Goal: Information Seeking & Learning: Understand process/instructions

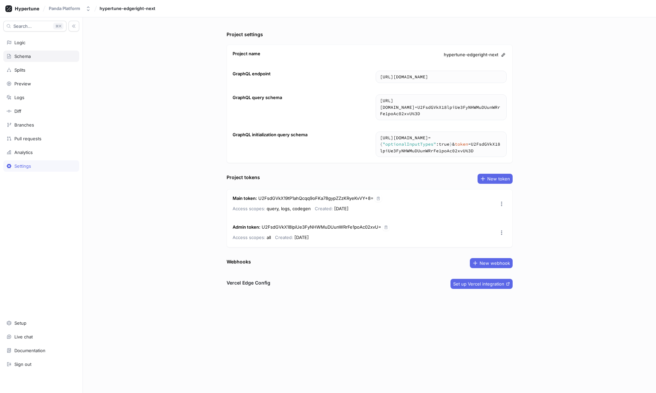
click at [50, 57] on div "Schema" at bounding box center [41, 55] width 70 height 5
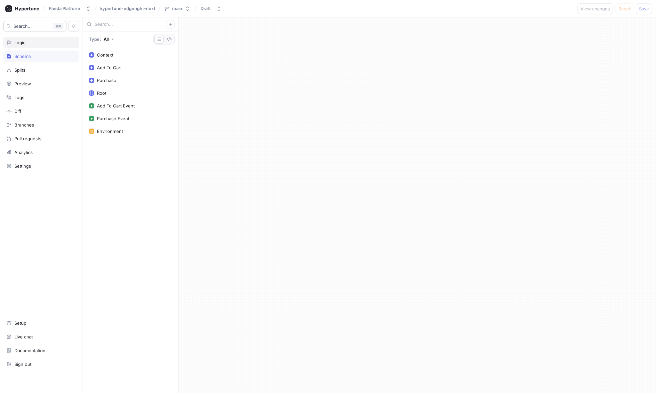
click at [55, 43] on div "Logic" at bounding box center [41, 42] width 70 height 5
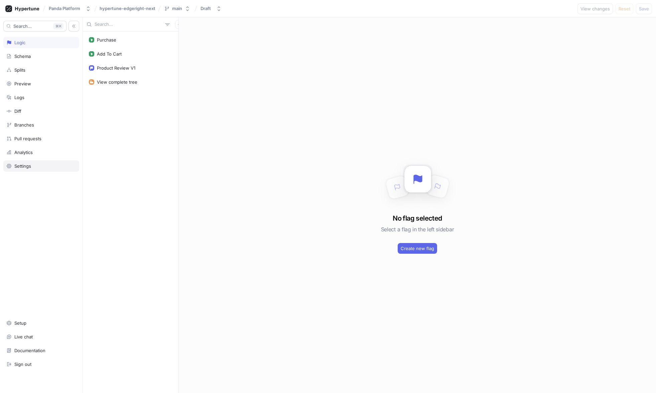
click at [31, 161] on div "Settings" at bounding box center [41, 165] width 76 height 11
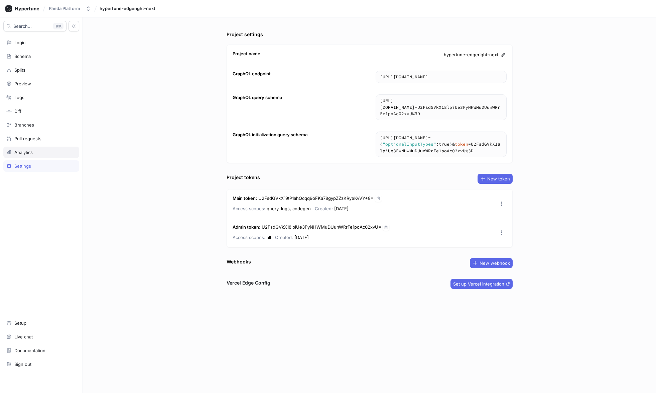
click at [38, 152] on div "Analytics" at bounding box center [41, 151] width 70 height 5
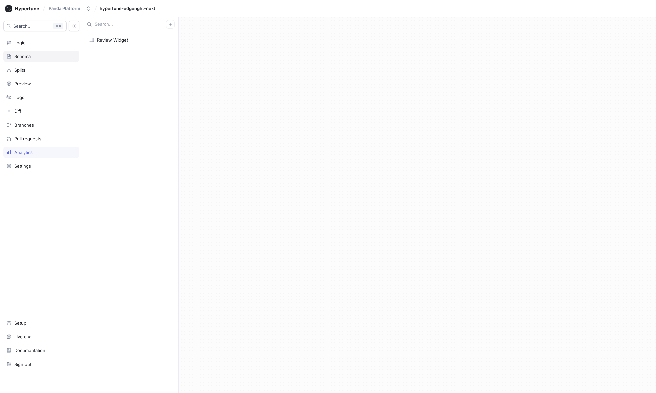
click at [48, 54] on div "Schema" at bounding box center [41, 55] width 70 height 5
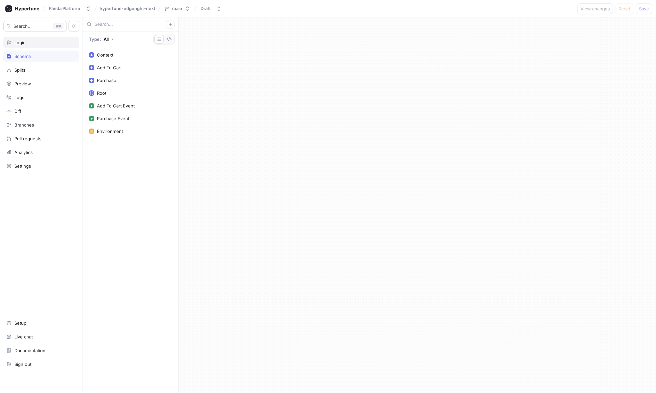
click at [44, 37] on div "Logic" at bounding box center [41, 42] width 76 height 11
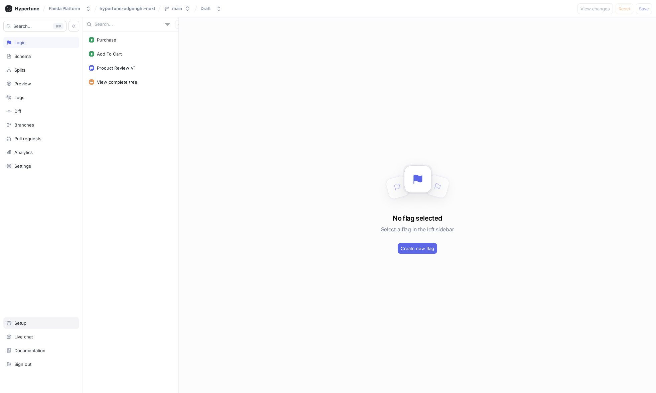
click at [32, 324] on div "Setup" at bounding box center [41, 322] width 70 height 5
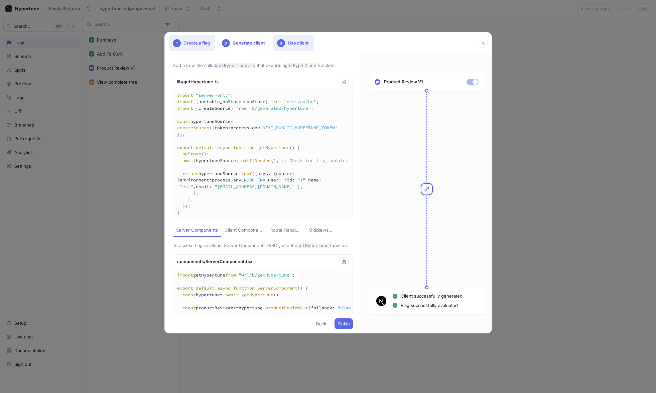
click at [198, 45] on div "1 Create a flag" at bounding box center [192, 43] width 46 height 16
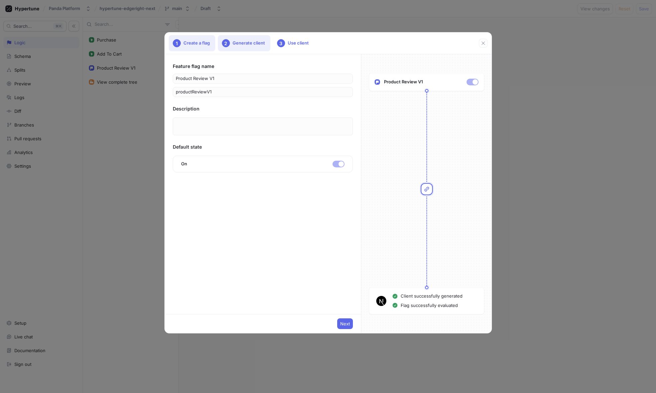
click at [230, 43] on div "2" at bounding box center [226, 43] width 8 height 8
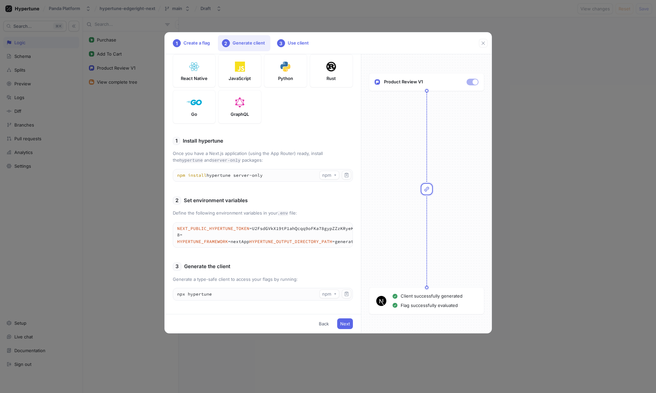
scroll to position [98, 0]
click at [298, 47] on div "3 Use client" at bounding box center [293, 43] width 41 height 16
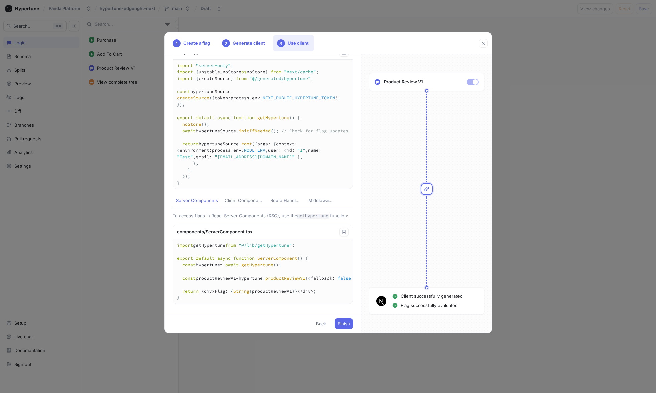
scroll to position [57, 0]
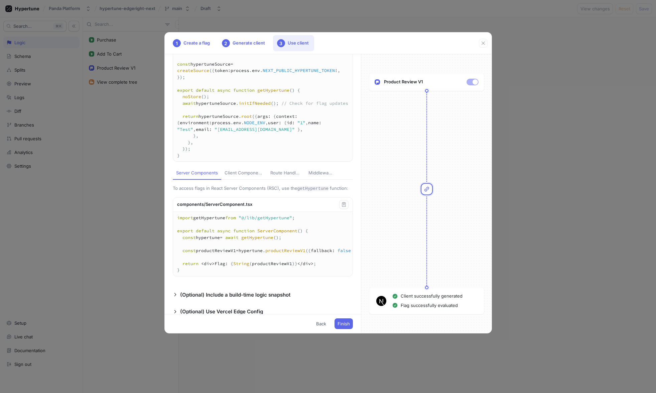
click at [270, 176] on div "Route Handlers" at bounding box center [285, 173] width 31 height 7
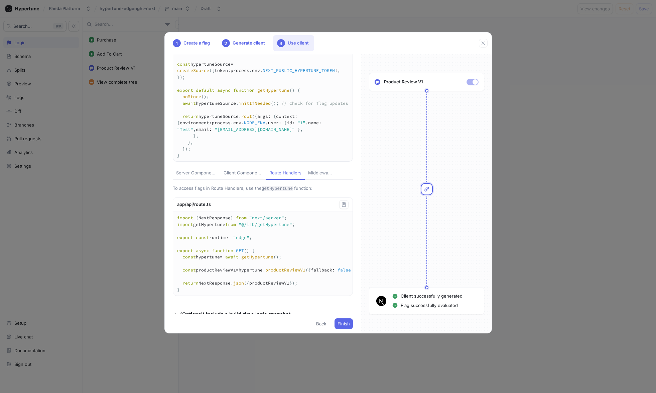
click at [327, 176] on div "Middleware" at bounding box center [320, 173] width 24 height 7
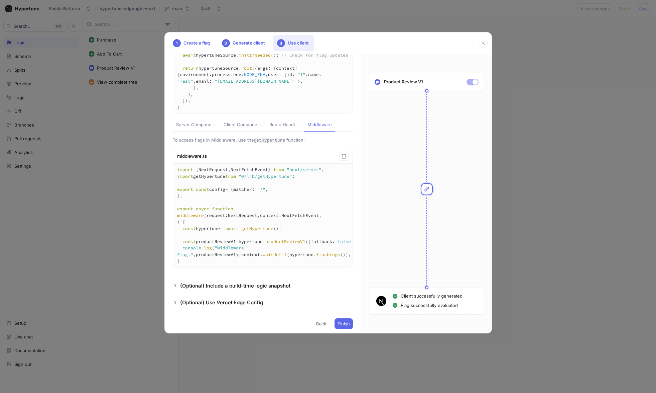
scroll to position [112, 0]
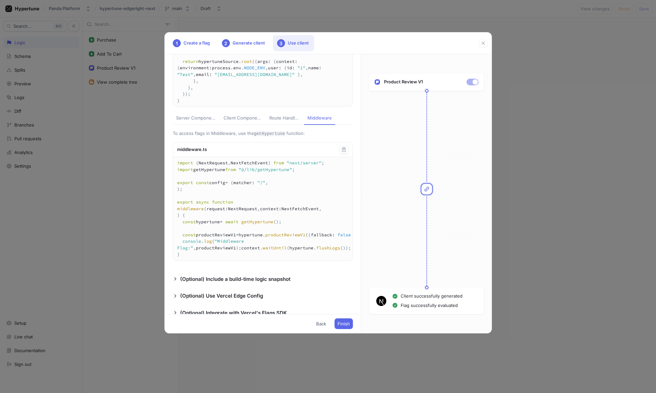
click at [190, 121] on div "Server Components" at bounding box center [196, 118] width 41 height 7
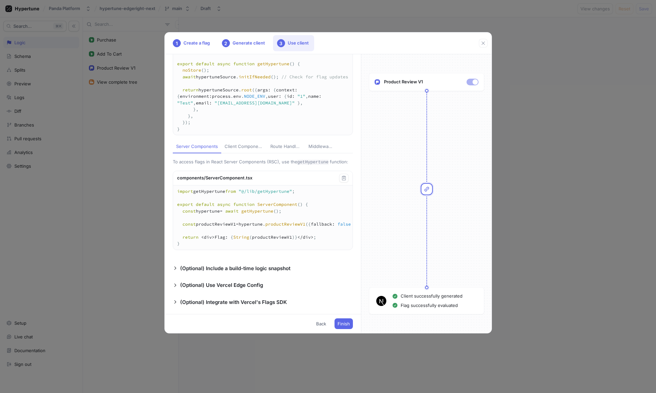
scroll to position [108, 0]
click at [242, 143] on div "Client Components" at bounding box center [244, 146] width 39 height 7
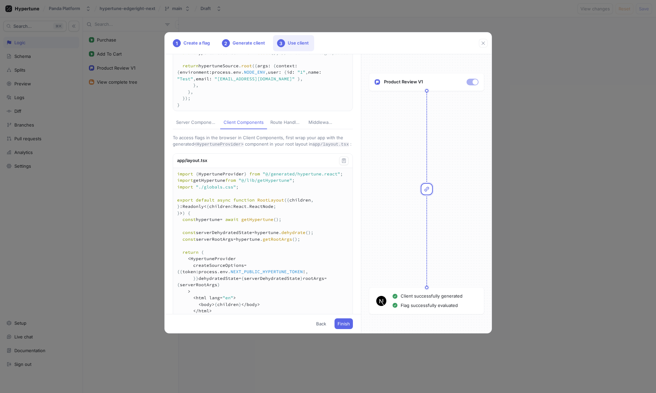
click at [198, 126] on div "Server Components" at bounding box center [196, 122] width 41 height 7
type textarea "import getHypertune from "@/lib/getHypertune"; export default async function Se…"
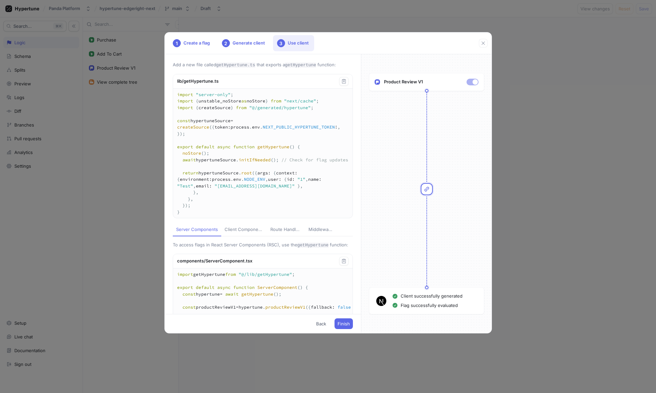
scroll to position [2, 0]
click at [248, 40] on div "2 Generate client" at bounding box center [244, 43] width 52 height 16
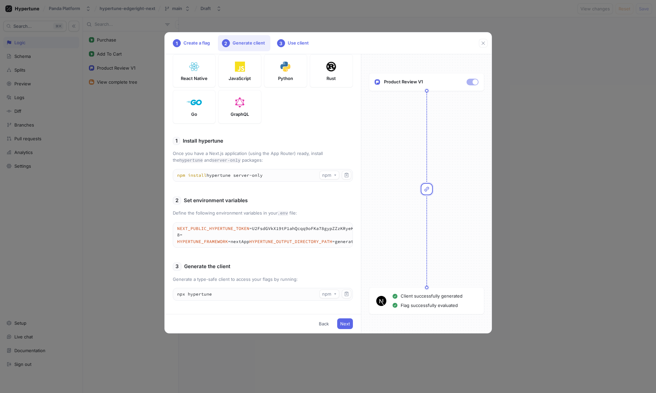
scroll to position [88, 0]
click at [300, 42] on div "3 Use client" at bounding box center [293, 43] width 41 height 16
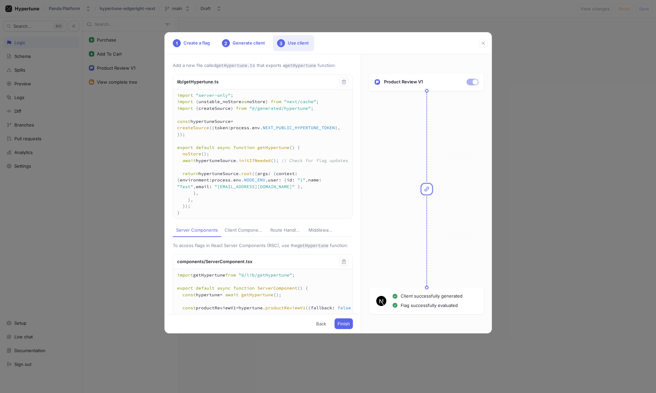
click at [270, 121] on textarea "import "server-only"; import { unstable_noStore as noStore } from "next/cache";…" at bounding box center [263, 153] width 180 height 129
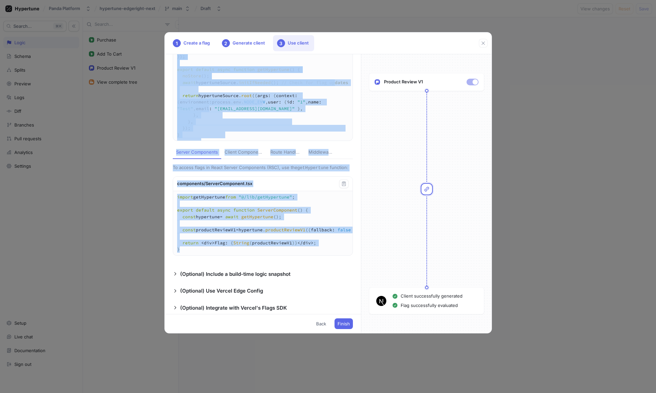
scroll to position [90, 0]
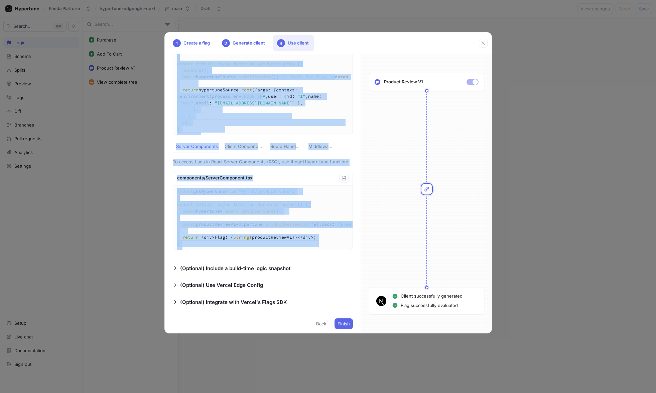
drag, startPoint x: 176, startPoint y: 81, endPoint x: 267, endPoint y: 279, distance: 218.6
click at [267, 279] on div "Add a new file called getHypertune.ts that exports a getHypertune function: lib…" at bounding box center [263, 183] width 196 height 259
copy div "lib/getHypertune.ts import "server-only" ; import { unstable_noStore as noStore…"
click at [241, 150] on div "Client Components" at bounding box center [244, 146] width 39 height 7
type textarea "import { HypertuneProvider } from "@/generated/hypertune.react"; import getHype…"
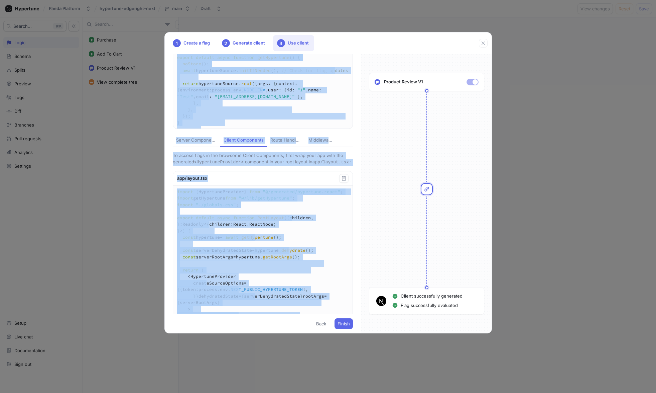
click at [236, 185] on div "Add a new file called getHypertune.ts that exports a getHypertune function: lib…" at bounding box center [263, 183] width 196 height 259
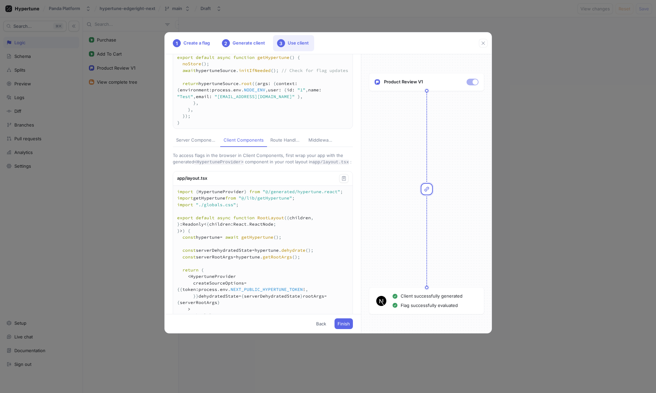
click at [171, 168] on div "Add a new file called getHypertune.ts that exports a getHypertune function: lib…" at bounding box center [263, 183] width 196 height 259
click at [173, 166] on p "To access flags in the browser in Client Components, first wrap your app with t…" at bounding box center [263, 158] width 180 height 13
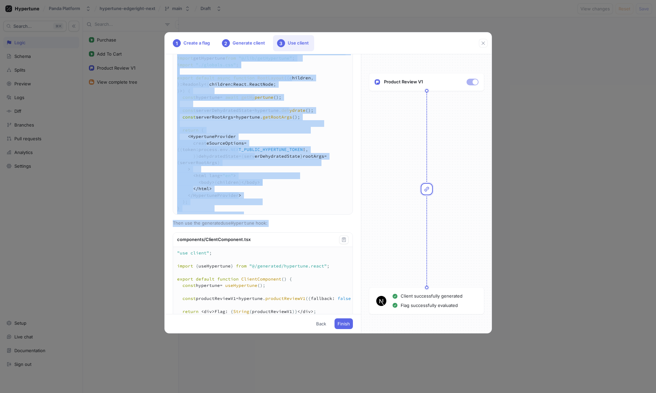
scroll to position [247, 0]
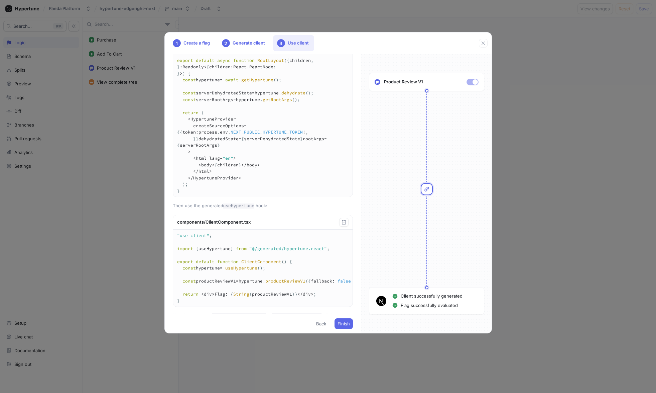
drag, startPoint x: 173, startPoint y: 167, endPoint x: 268, endPoint y: 237, distance: 117.6
click at [268, 237] on div "Add a new file called getHypertune.ts that exports a getHypertune function: lib…" at bounding box center [263, 183] width 196 height 259
copy div "To access flags in the browser in Client Components, first wrap your app with t…"
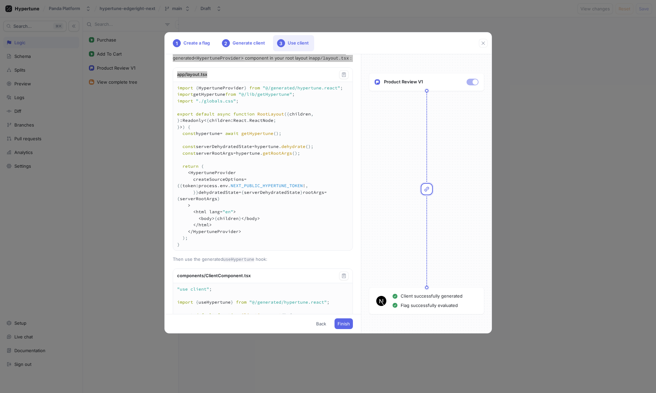
scroll to position [202, 0]
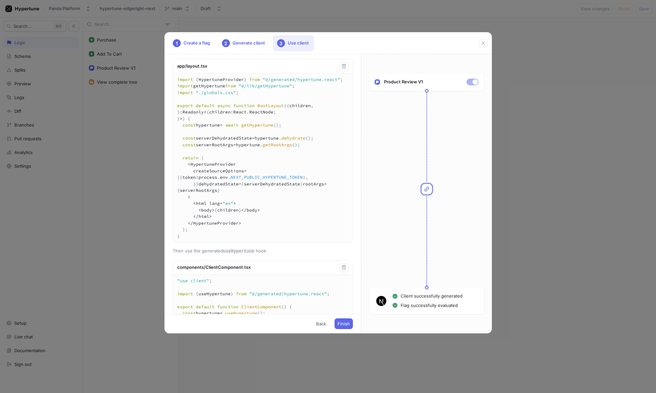
click at [195, 155] on textarea "import { HypertuneProvider } from "@/generated/hypertune.react"; import getHype…" at bounding box center [263, 158] width 180 height 169
click at [202, 41] on div "1 Create a flag" at bounding box center [192, 43] width 46 height 16
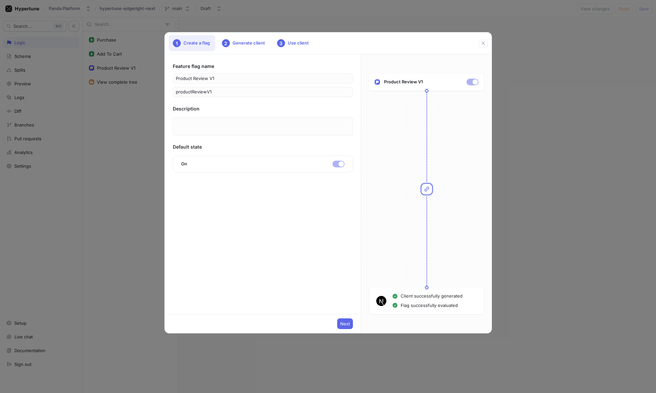
click at [238, 58] on div "Feature flag name Product Review V1 productReviewV1 Description Default state O…" at bounding box center [263, 183] width 196 height 259
click at [244, 47] on div "2 Generate client" at bounding box center [244, 43] width 52 height 16
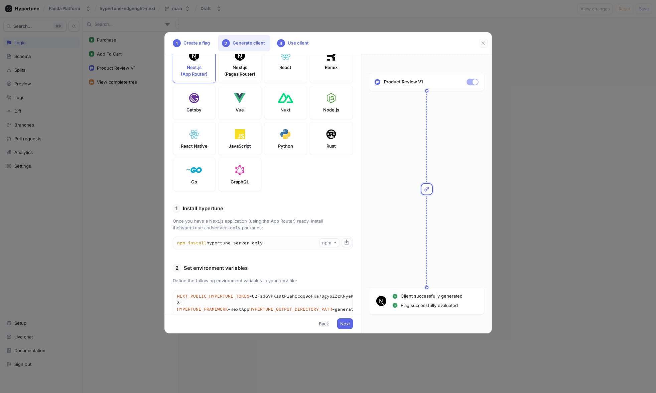
scroll to position [23, 0]
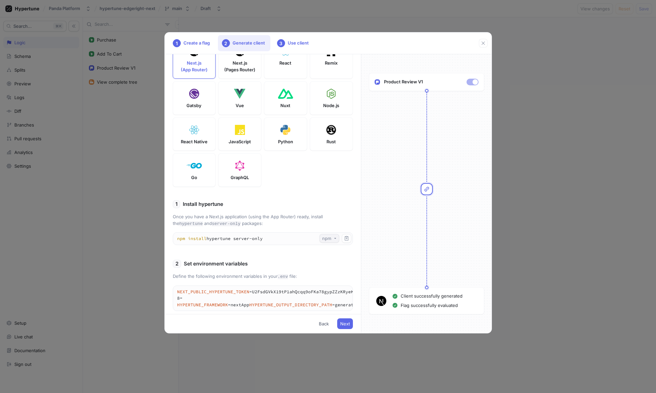
click at [326, 241] on div "npm" at bounding box center [328, 238] width 12 height 6
click at [289, 268] on div "2 Set environment variables" at bounding box center [263, 263] width 180 height 8
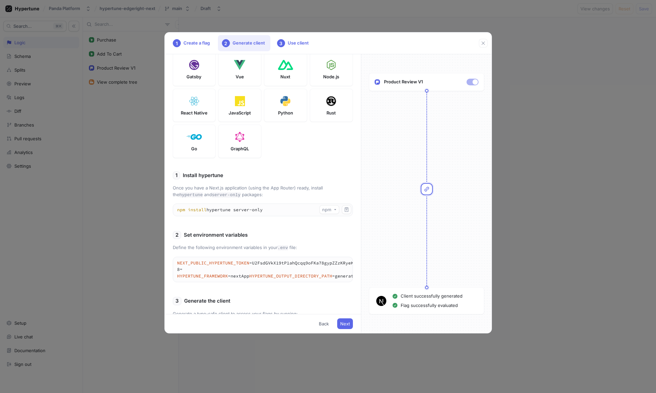
scroll to position [51, 0]
